Goal: Consume media (video, audio)

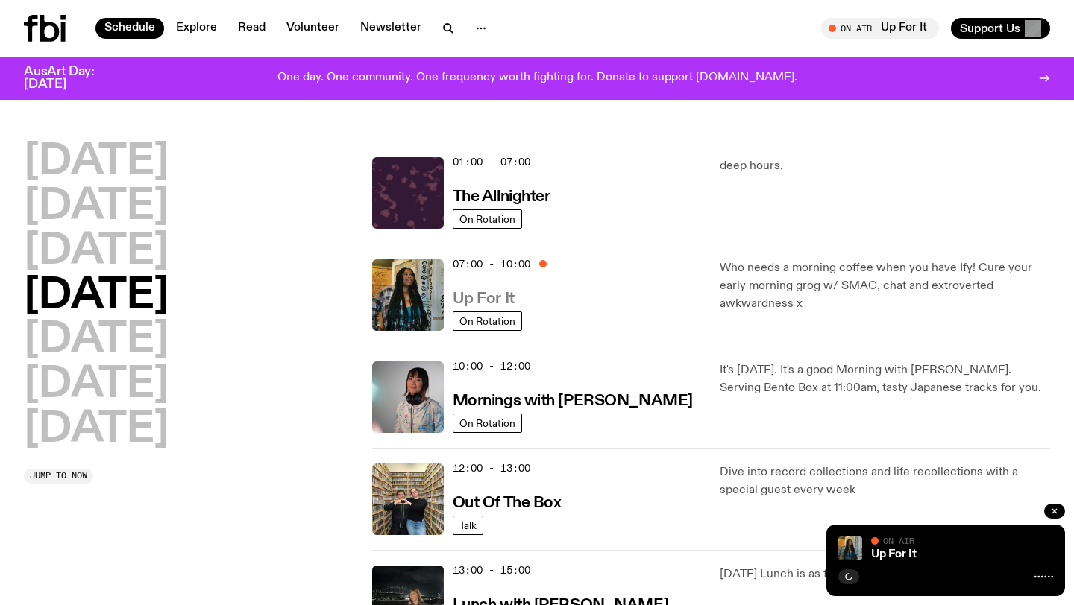
click at [495, 298] on h3 "Up For It" at bounding box center [484, 300] width 62 height 16
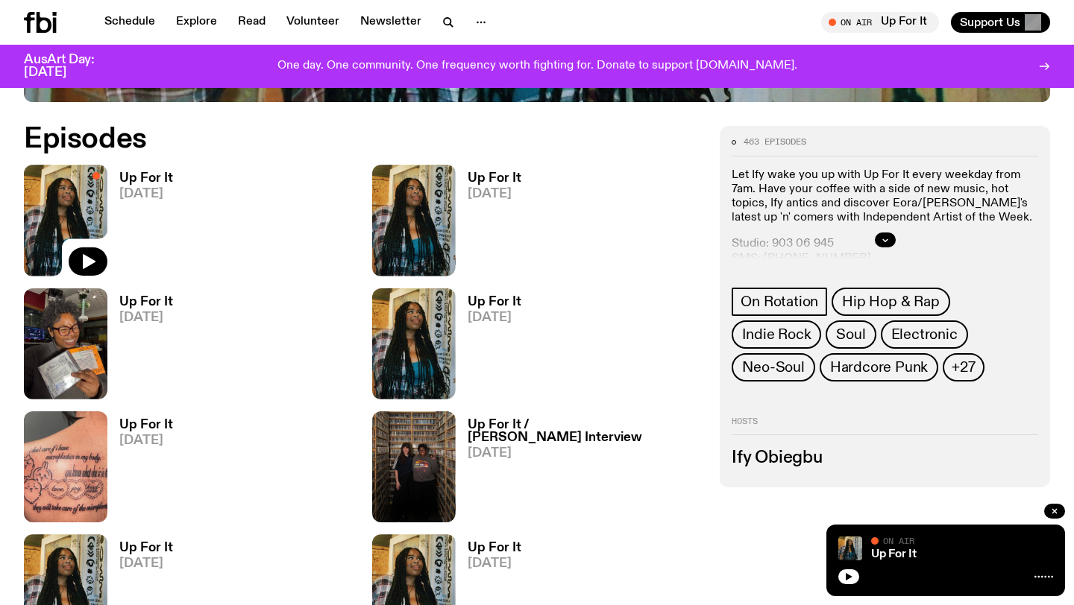
scroll to position [661, 0]
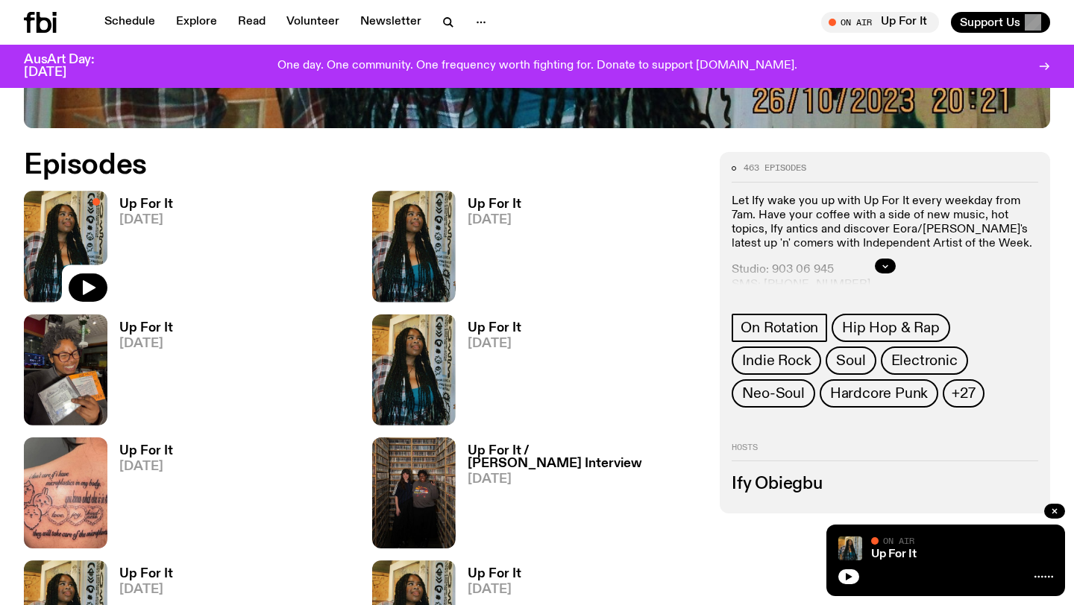
click at [150, 333] on h3 "Up For It" at bounding box center [146, 328] width 54 height 13
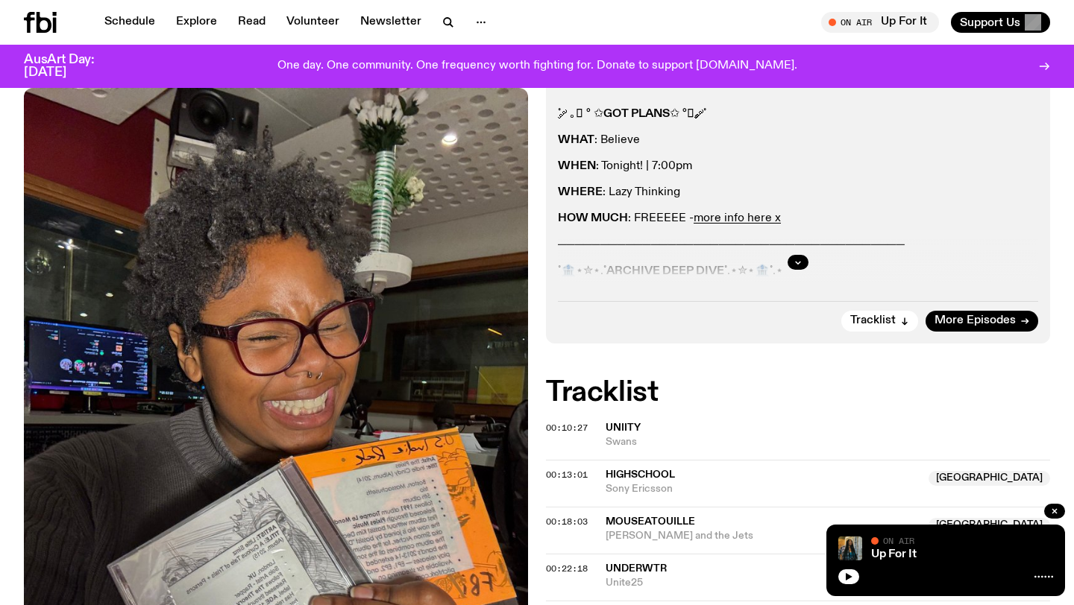
scroll to position [281, 0]
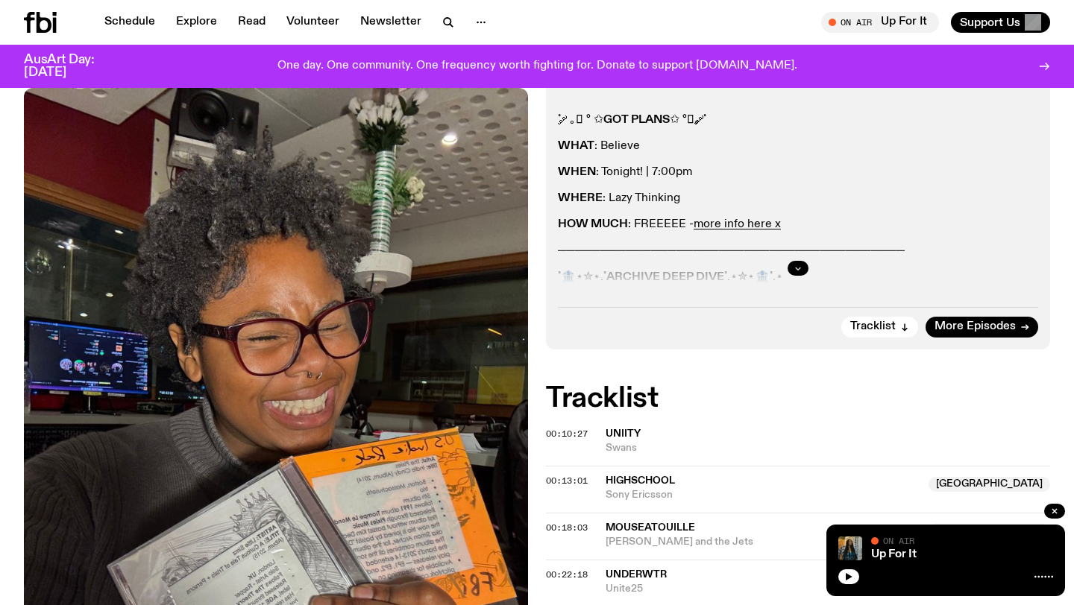
click at [799, 271] on icon "button" at bounding box center [797, 268] width 9 height 9
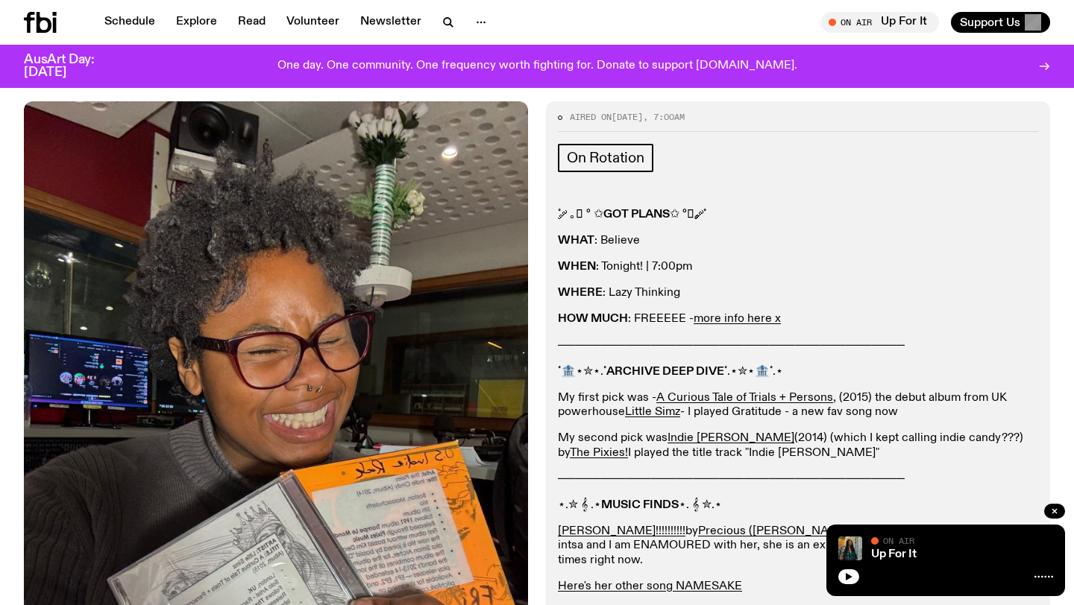
scroll to position [166, 0]
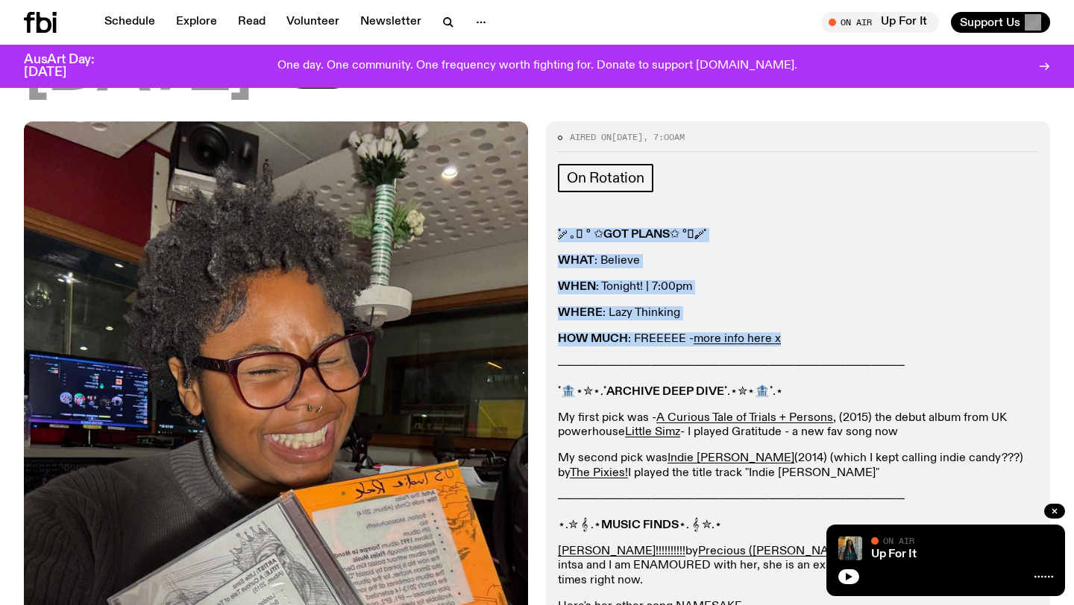
drag, startPoint x: 787, startPoint y: 345, endPoint x: 557, endPoint y: 230, distance: 257.8
click at [557, 230] on div "Aired on [DATE] 7:00am On Rotation ˚ ༘ ｡𖦹 ° ✩ GOT PLANS ✩ °𖦹｡ ༘˚ WHAT : Believe…" at bounding box center [798, 403] width 504 height 562
copy div "˚ ༘ ｡𖦹 ° ✩ GOT PLANS ✩ °𖦹｡ ༘˚ WHAT : Believe WHEN : Tonight! | 7:00pm WHERE : L…"
click at [798, 268] on div "˚ ༘ ｡𖦹 ° ✩ GOT PLANS ✩ °𖦹｡ ༘˚ WHAT : Believe WHEN : Tonight! | 7:00pm WHERE : L…" at bounding box center [798, 434] width 480 height 413
drag, startPoint x: 551, startPoint y: 233, endPoint x: 1046, endPoint y: 365, distance: 512.2
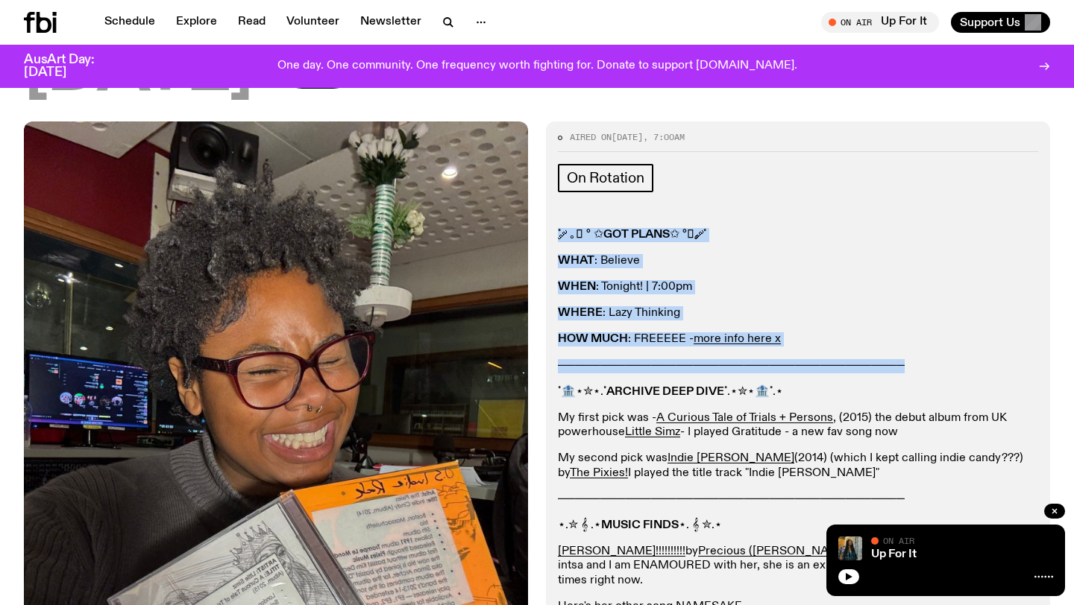
click at [1046, 365] on div "Aired on [DATE] 7:00am On Rotation ˚ ༘ ｡𖦹 ° ✩ GOT PLANS ✩ °𖦹｡ ༘˚ WHAT : Believe…" at bounding box center [798, 403] width 504 height 562
copy div "˚ ༘ ｡𖦹 ° ✩ GOT PLANS ✩ °𖦹｡ ༘˚ WHAT : Believe WHEN : Tonight! | 7:00pm WHERE : L…"
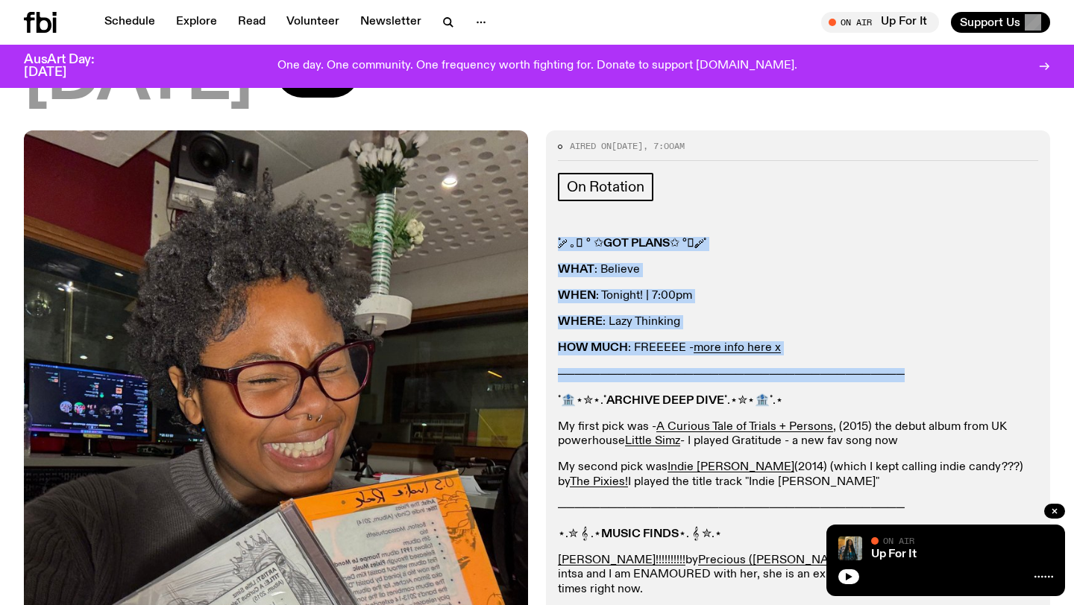
scroll to position [151, 0]
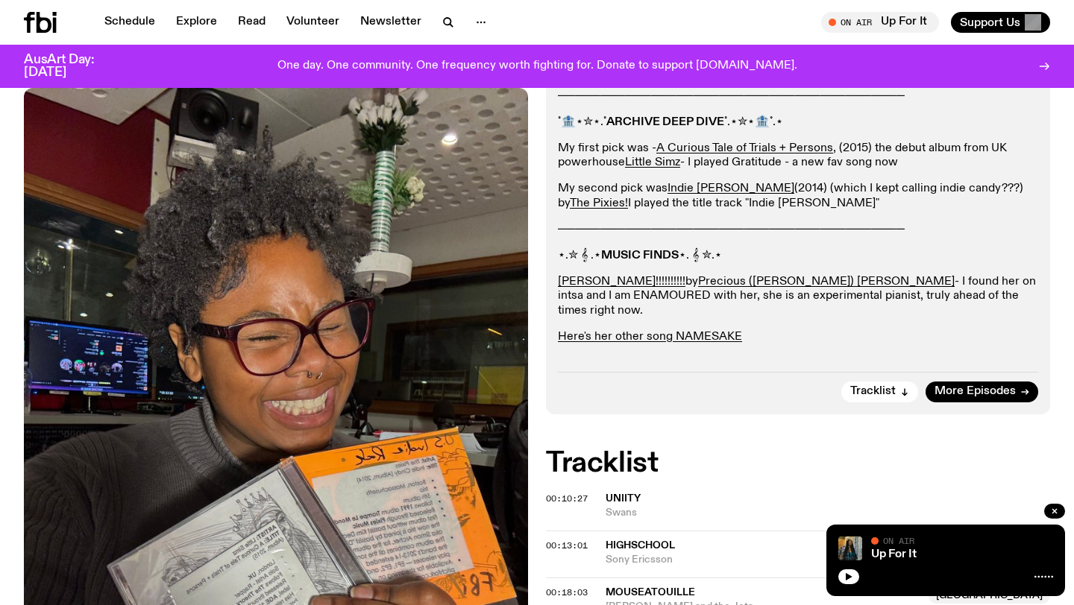
click at [757, 256] on p "⋆.✮ 𝄞 .⋆ MUSIC FINDS ⋆. 𝄞 ✮.⋆" at bounding box center [798, 256] width 480 height 14
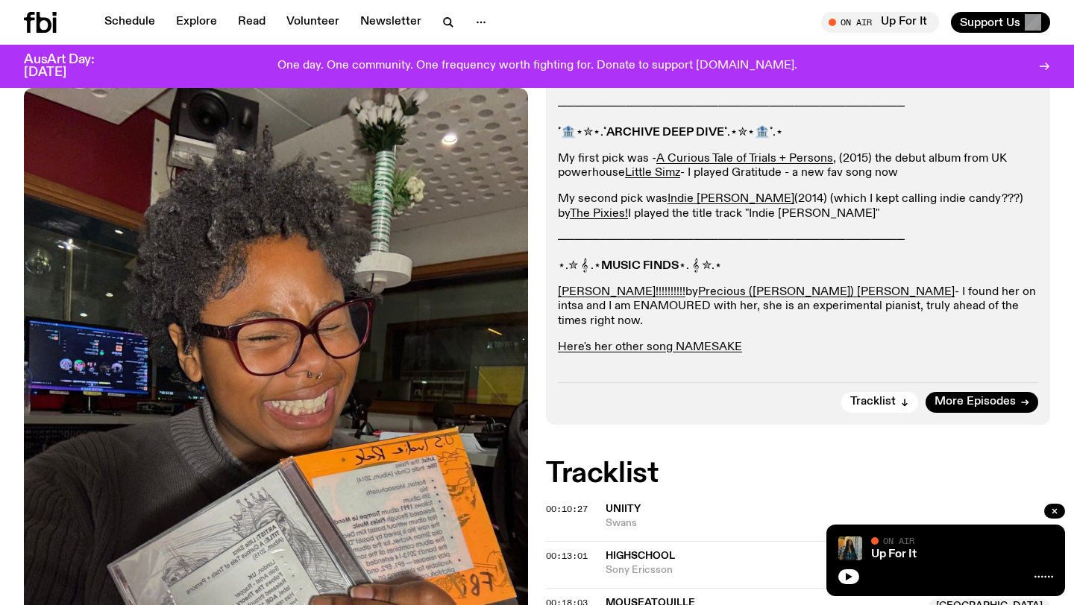
scroll to position [440, 0]
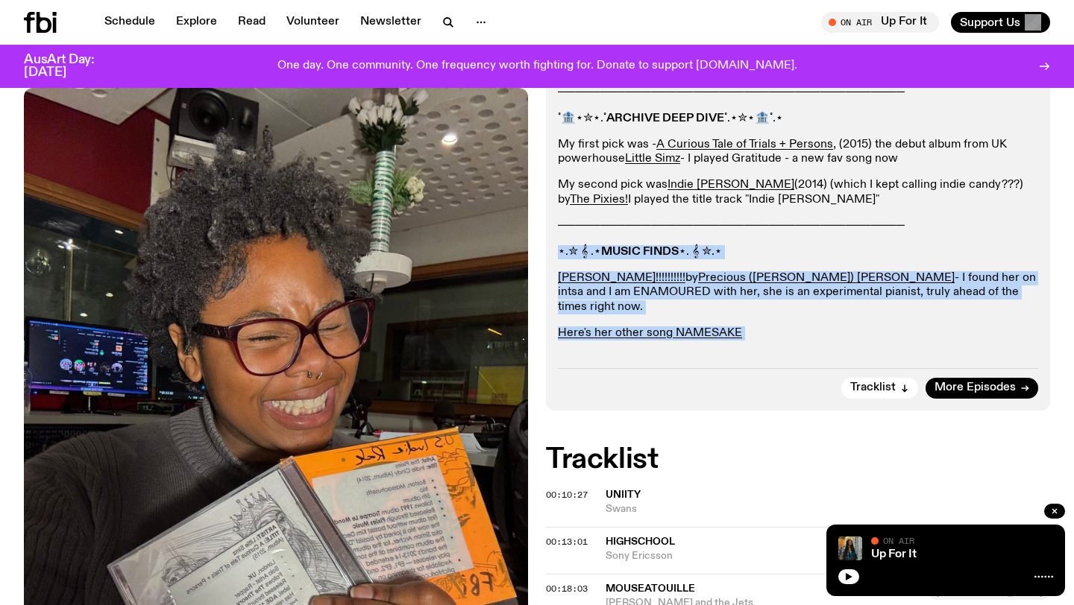
drag, startPoint x: 861, startPoint y: 346, endPoint x: 560, endPoint y: 242, distance: 318.1
click at [560, 242] on div "˚ ༘ ｡𖦹 ° ✩ GOT PLANS ✩ °𖦹｡ ༘˚ WHAT : Believe WHEN : Tonight! | 7:00pm WHERE : L…" at bounding box center [798, 161] width 480 height 413
copy div "⋆.✮ 𝄞 .⋆ MUSIC FINDS ⋆. 𝄞 ✮.⋆ [PERSON_NAME]!!!!!!!!!! by [PERSON_NAME] ([PERSON…"
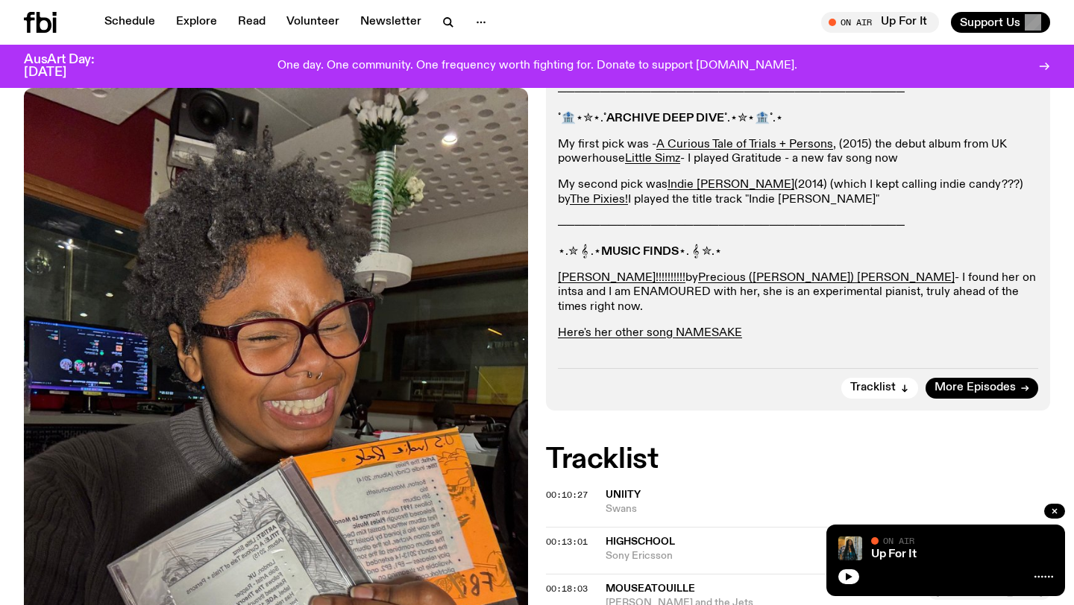
click at [769, 224] on p "─────────────────────────────────────────" at bounding box center [798, 226] width 480 height 14
copy div "─────────────────────────────────────────"
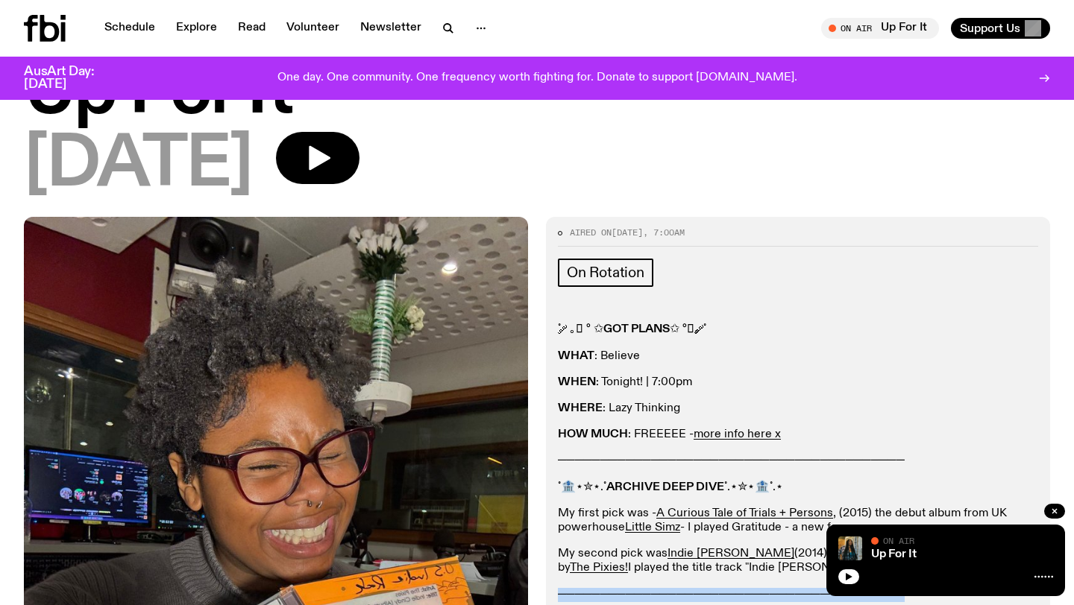
scroll to position [0, 0]
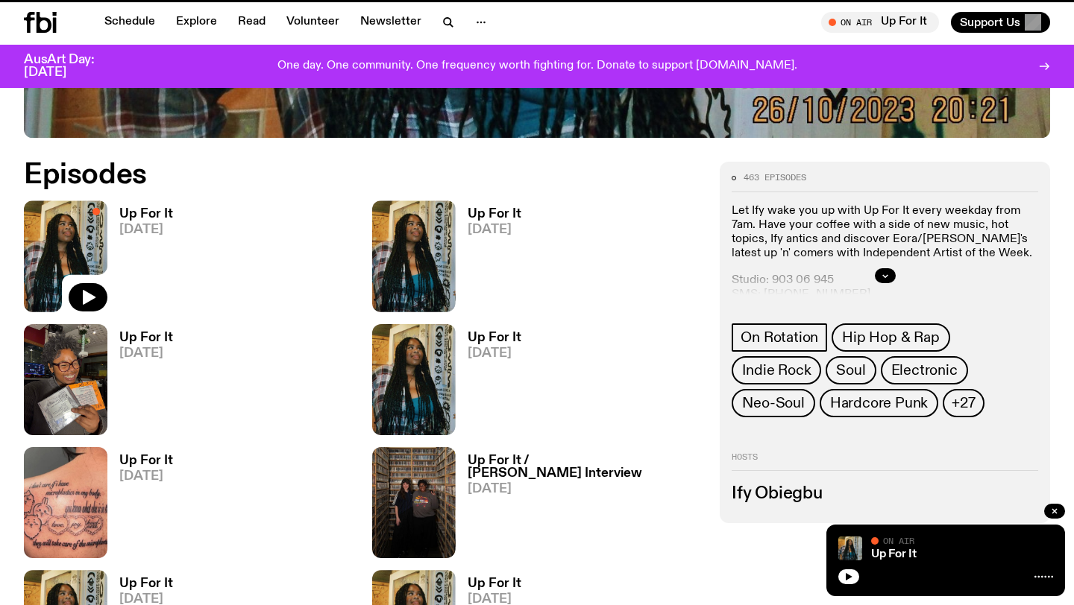
scroll to position [649, 0]
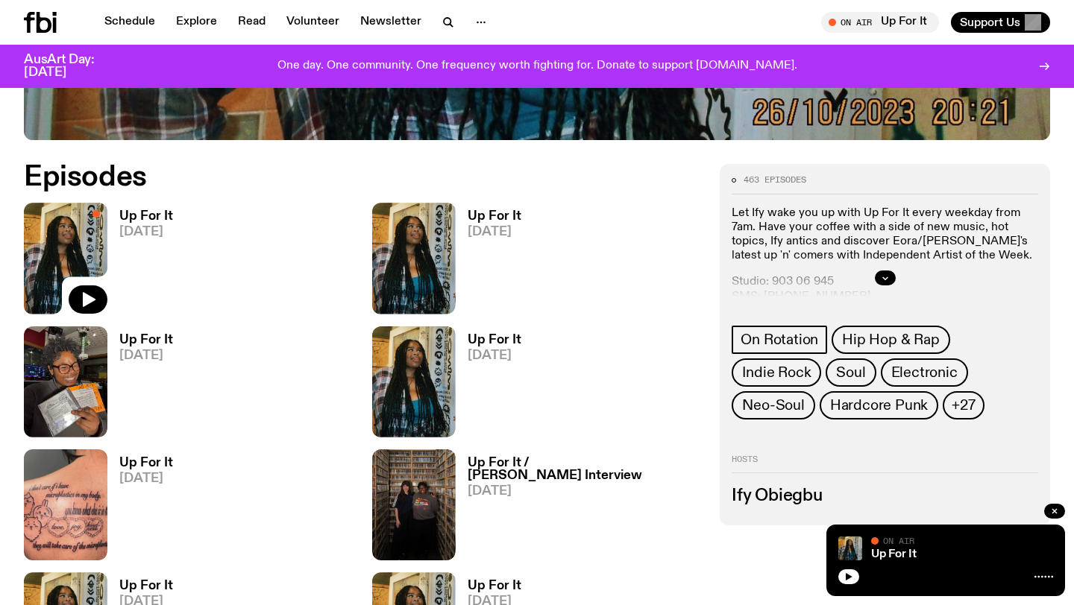
click at [493, 345] on h3 "Up For It" at bounding box center [495, 340] width 54 height 13
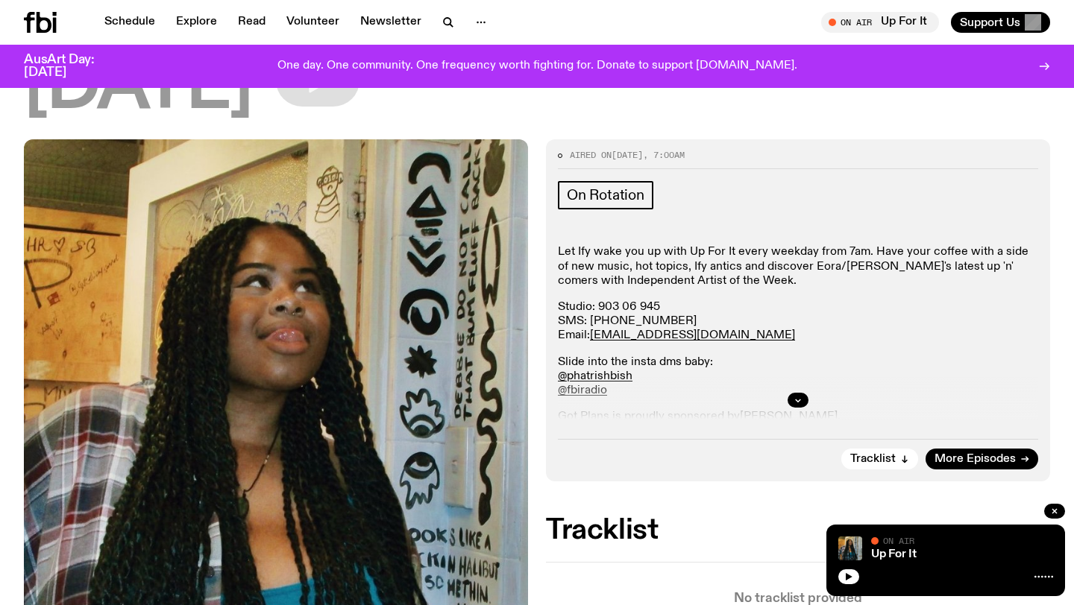
scroll to position [157, 0]
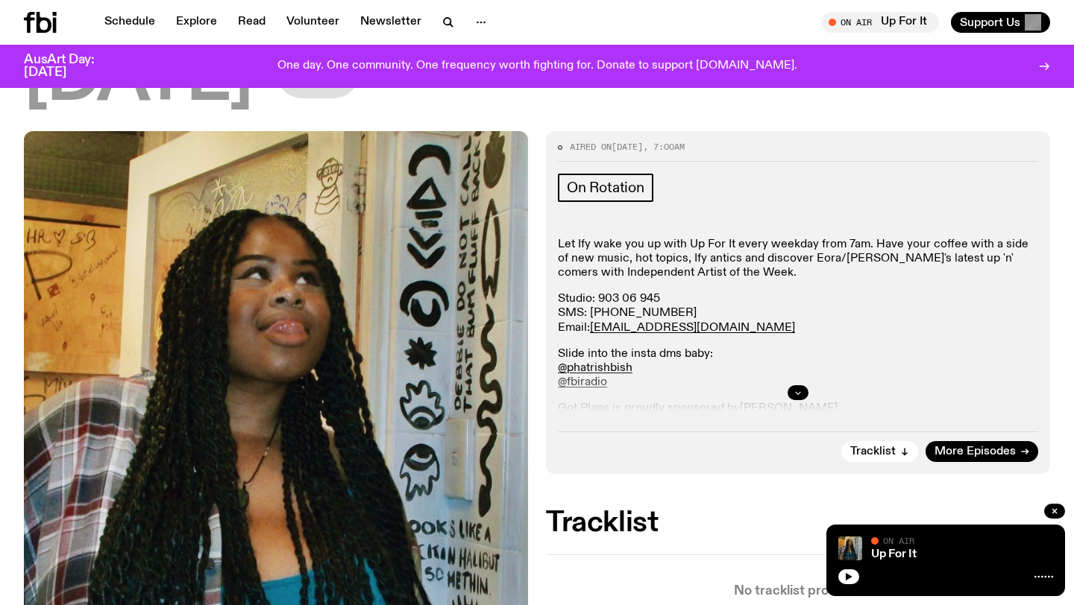
click at [792, 392] on button "button" at bounding box center [797, 393] width 21 height 15
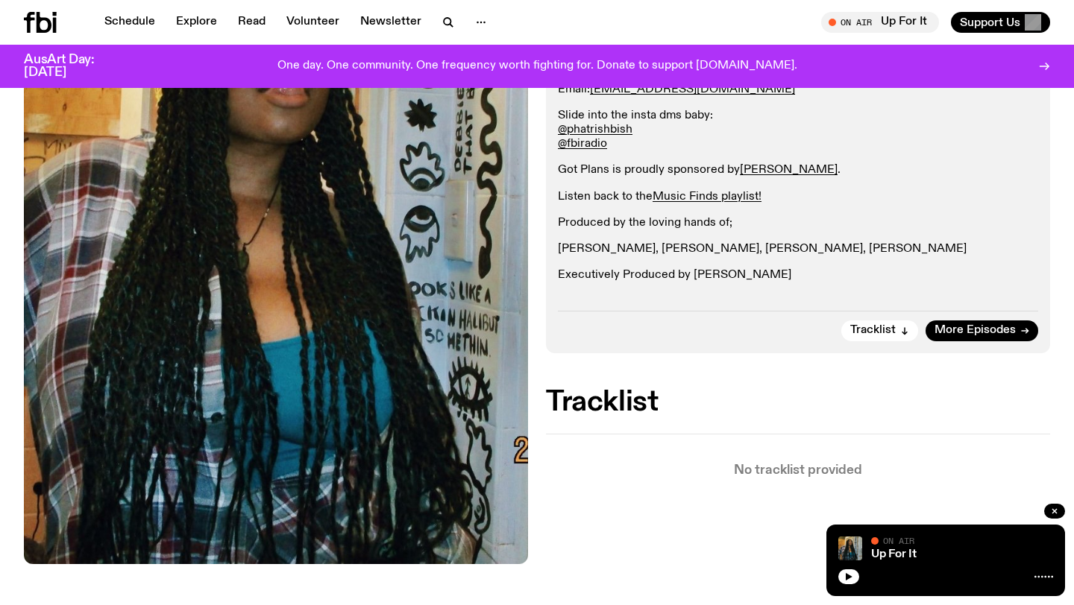
scroll to position [399, 0]
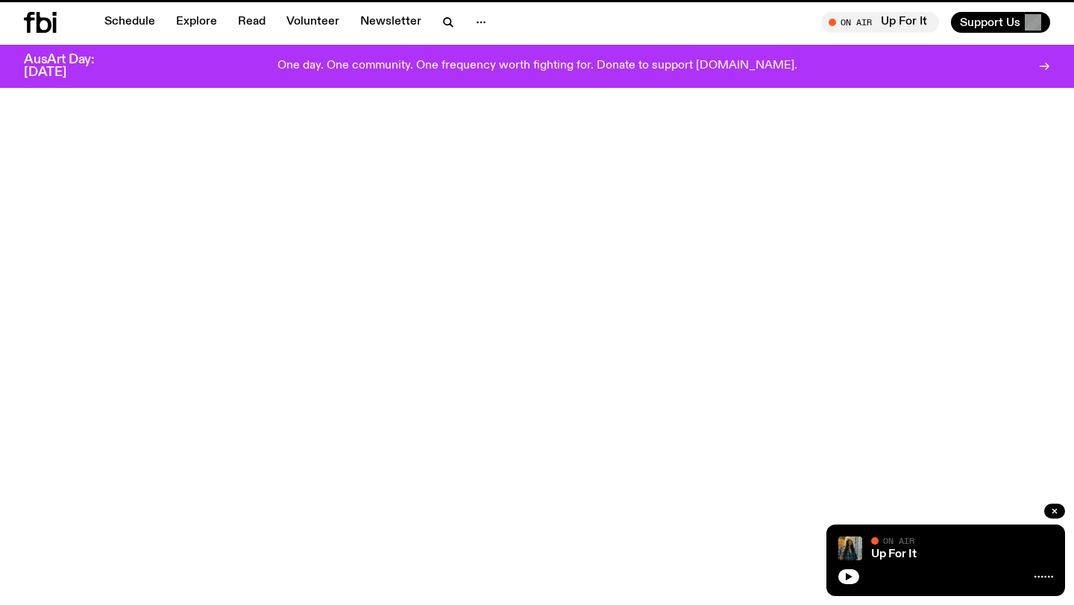
scroll to position [649, 0]
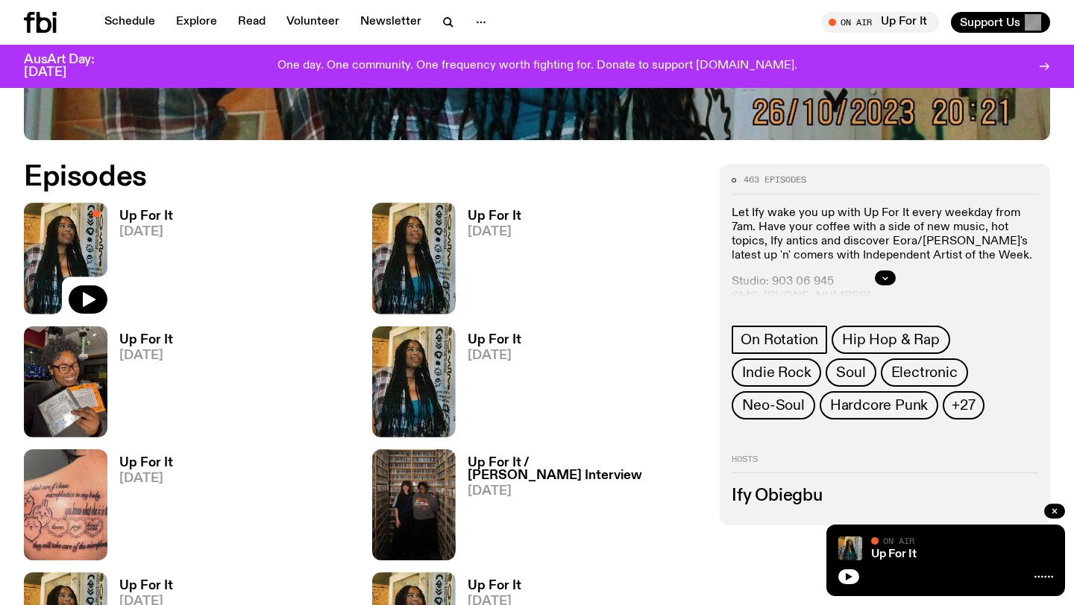
click at [624, 465] on h3 "Up For It / [PERSON_NAME] Interview" at bounding box center [585, 469] width 235 height 25
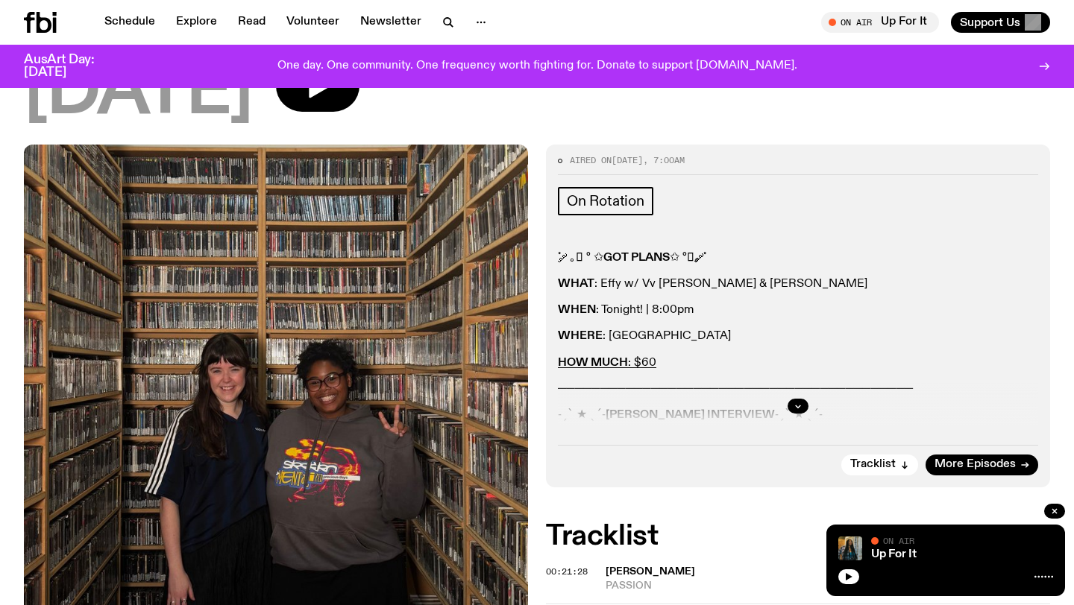
scroll to position [210, 0]
click at [785, 406] on div at bounding box center [798, 407] width 480 height 48
click at [797, 404] on icon "button" at bounding box center [797, 407] width 9 height 9
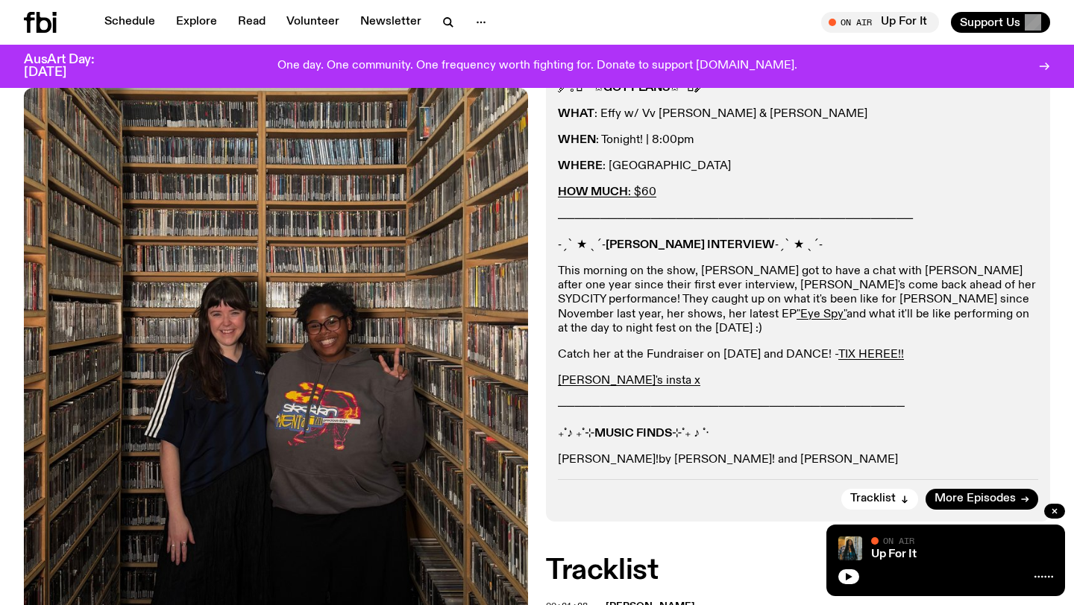
scroll to position [383, 0]
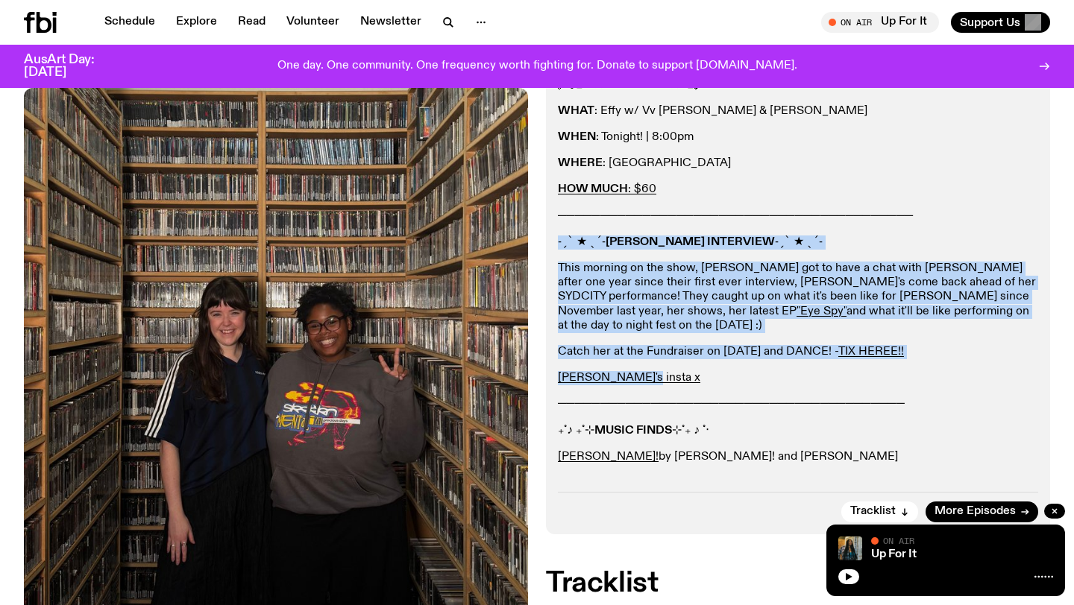
drag, startPoint x: 652, startPoint y: 369, endPoint x: 551, endPoint y: 240, distance: 163.6
click at [551, 240] on div "Aired on [DATE] 7:00am On Rotation ˚ ༘ ｡𖦹 ° ✩ GOT PLANS ✩ °𖦹｡ ༘˚ WHAT : [PERSON…" at bounding box center [798, 253] width 504 height 562
copy div "˗ˏˋ ★ ˎˊ˗ [PERSON_NAME] INTERVIEW ˗ˏˋ ★ ˎˊ˗ This morning on the show, [PERSON_N…"
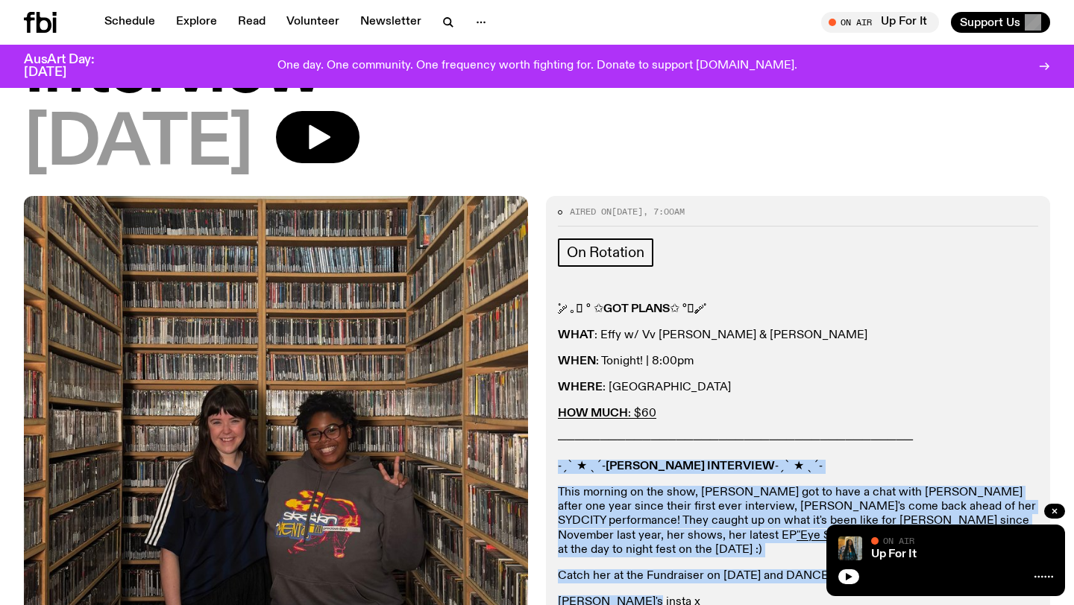
scroll to position [128, 0]
